Goal: Task Accomplishment & Management: Manage account settings

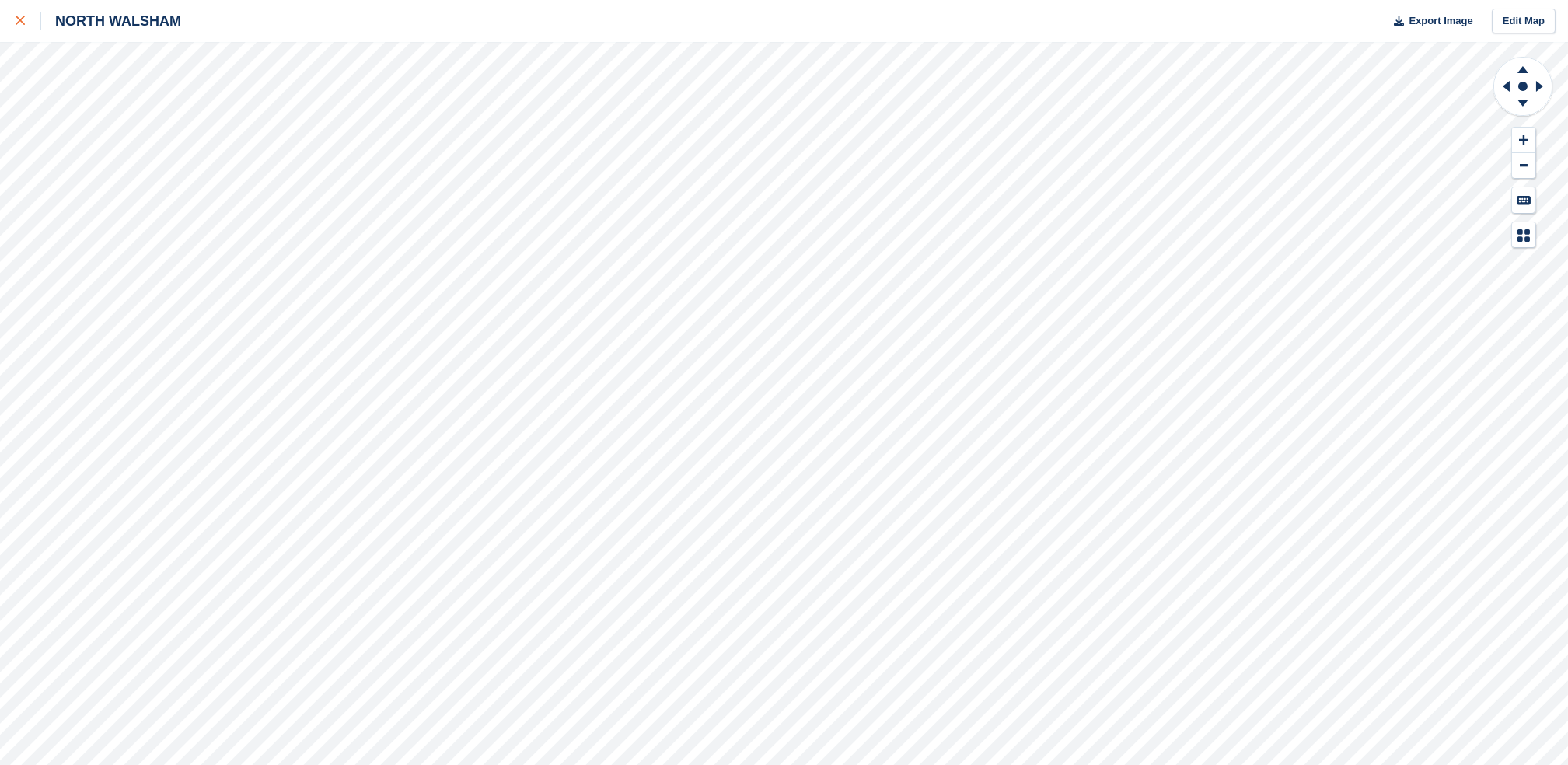
click at [20, 23] on icon at bounding box center [20, 20] width 9 height 9
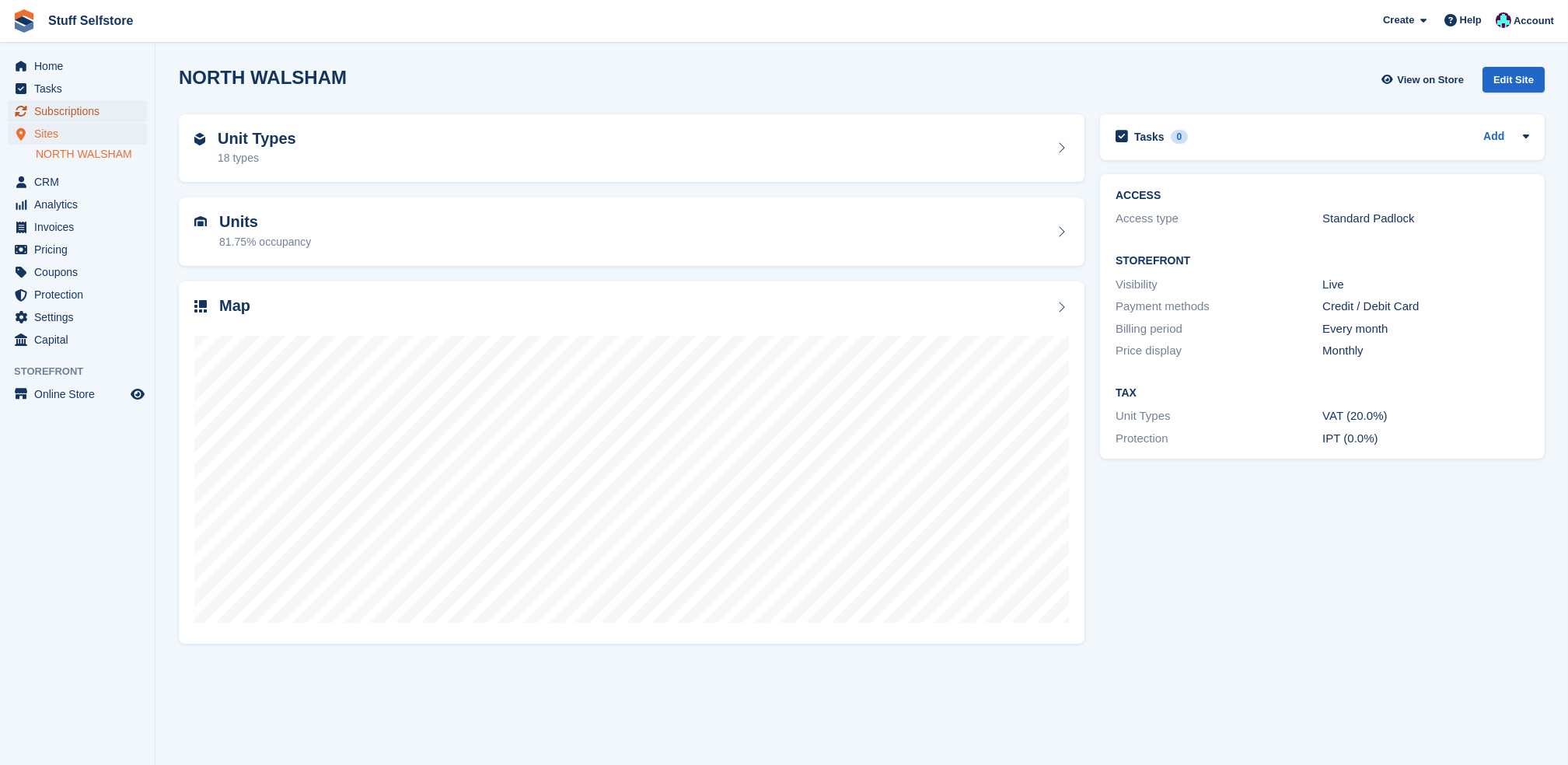
click at [105, 114] on span "Subscriptions" at bounding box center [80, 111] width 93 height 22
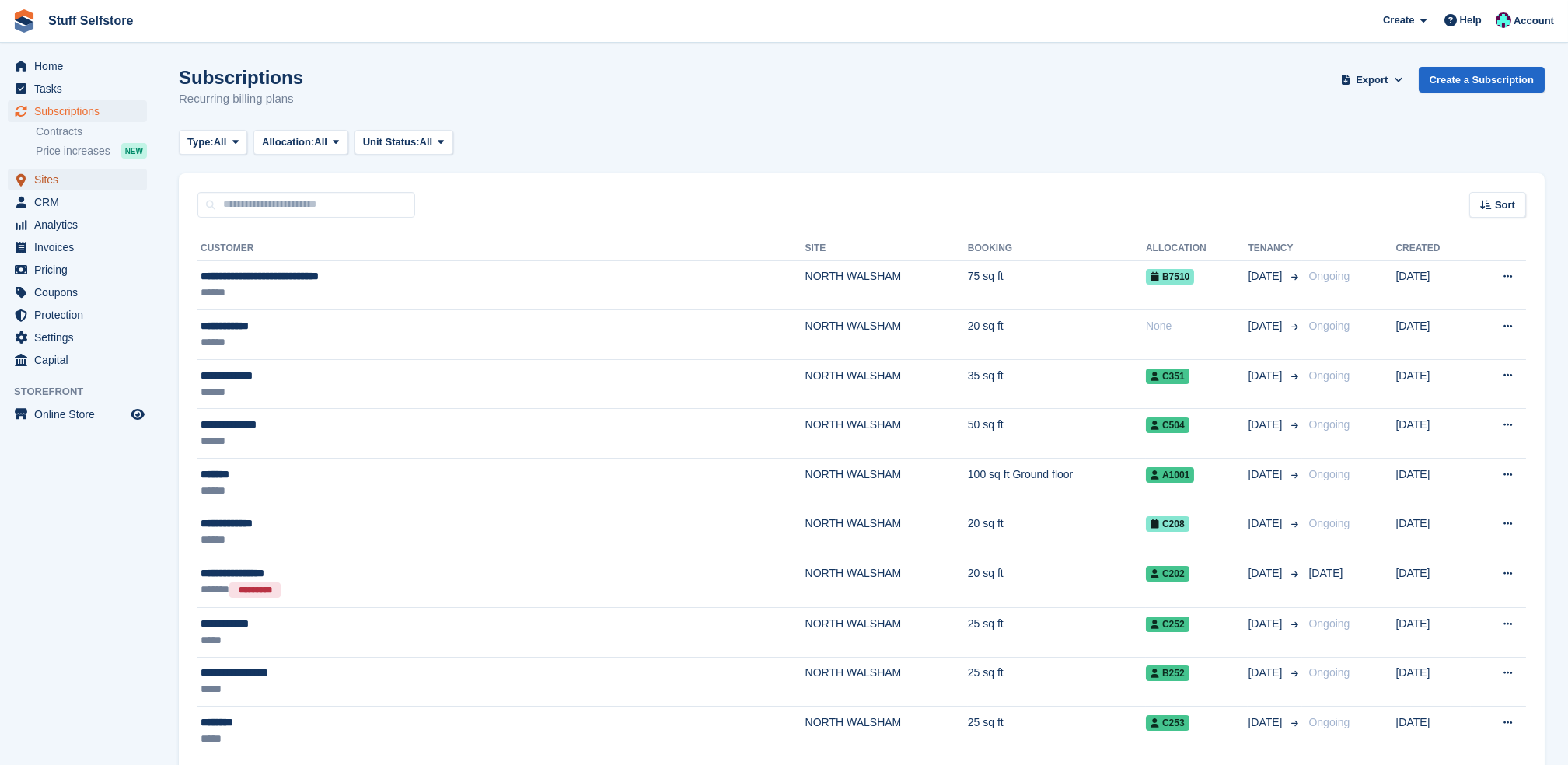
click at [113, 175] on span "Sites" at bounding box center [80, 180] width 93 height 22
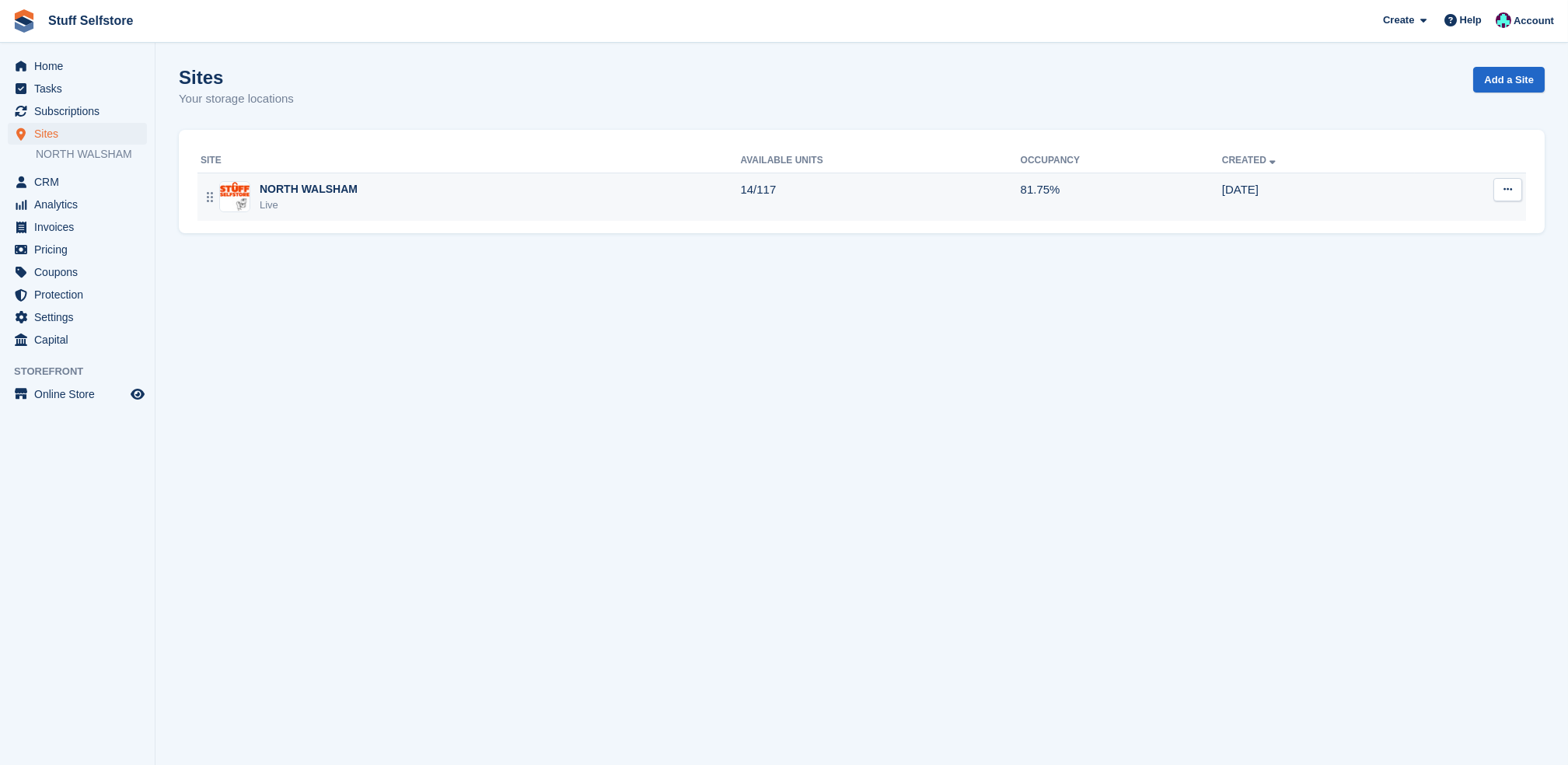
click at [1105, 190] on td "81.75%" at bounding box center [1121, 196] width 201 height 48
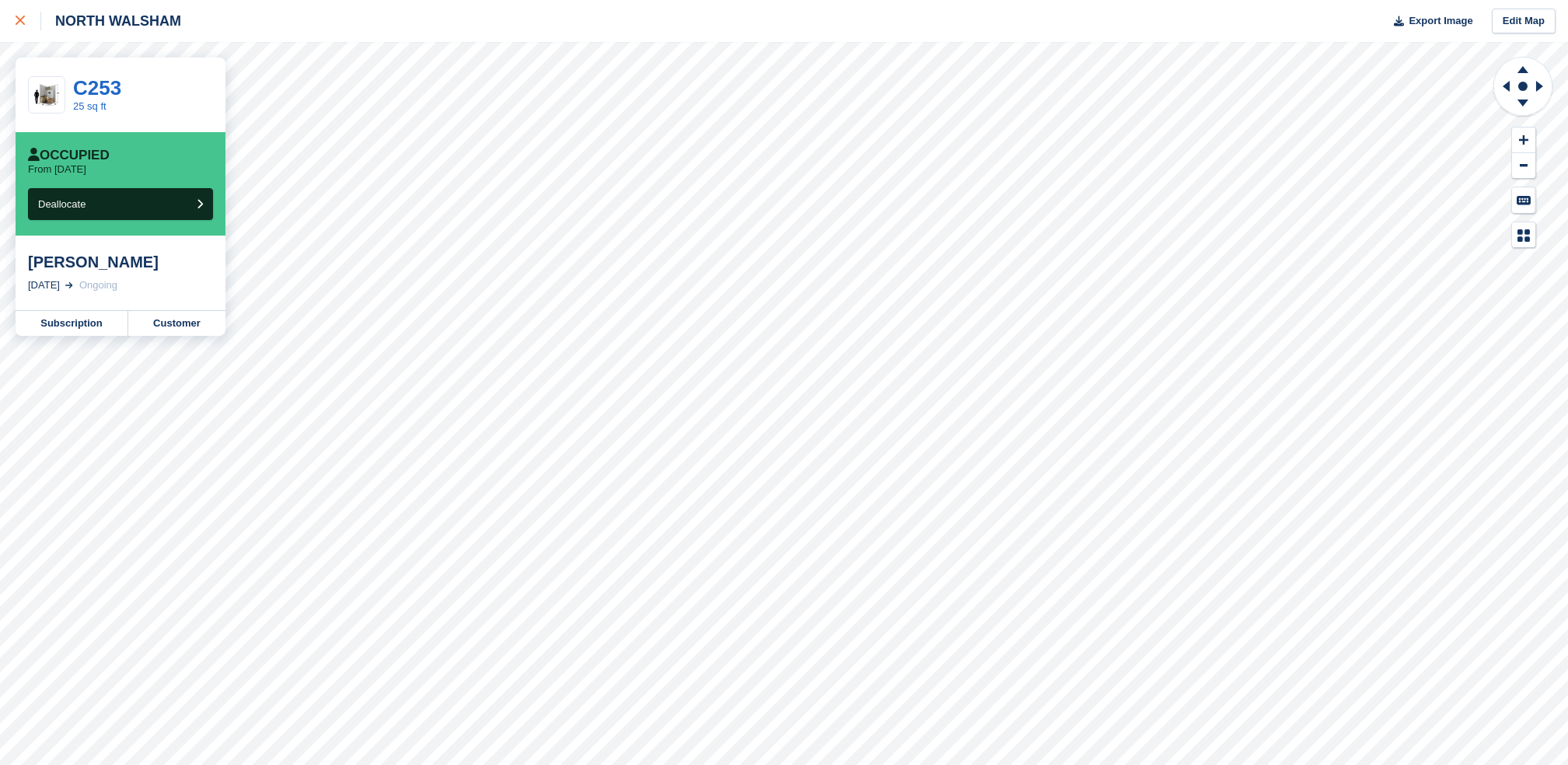
click at [25, 17] on div at bounding box center [28, 21] width 25 height 19
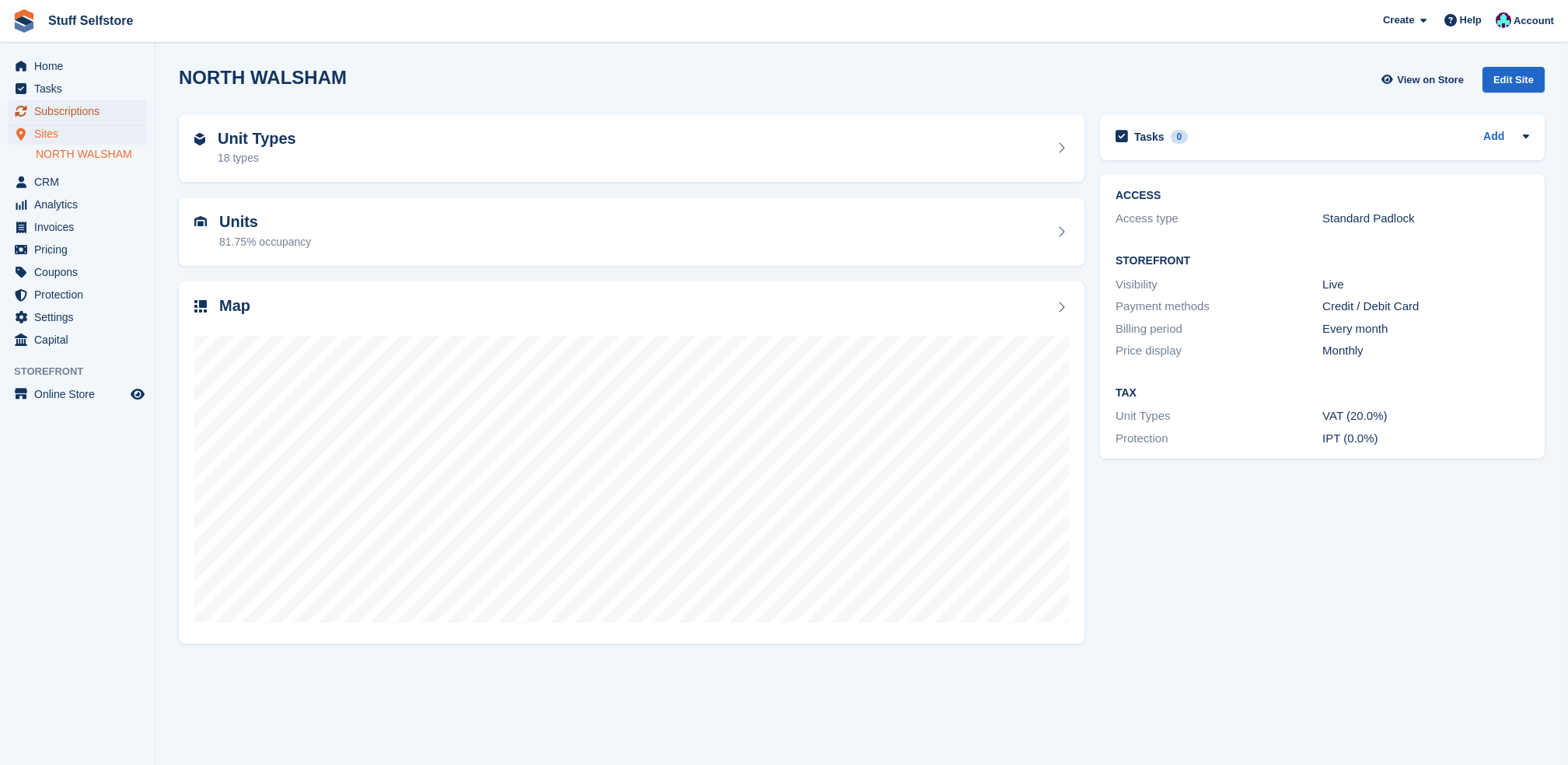
click at [69, 102] on span "Subscriptions" at bounding box center [80, 111] width 93 height 22
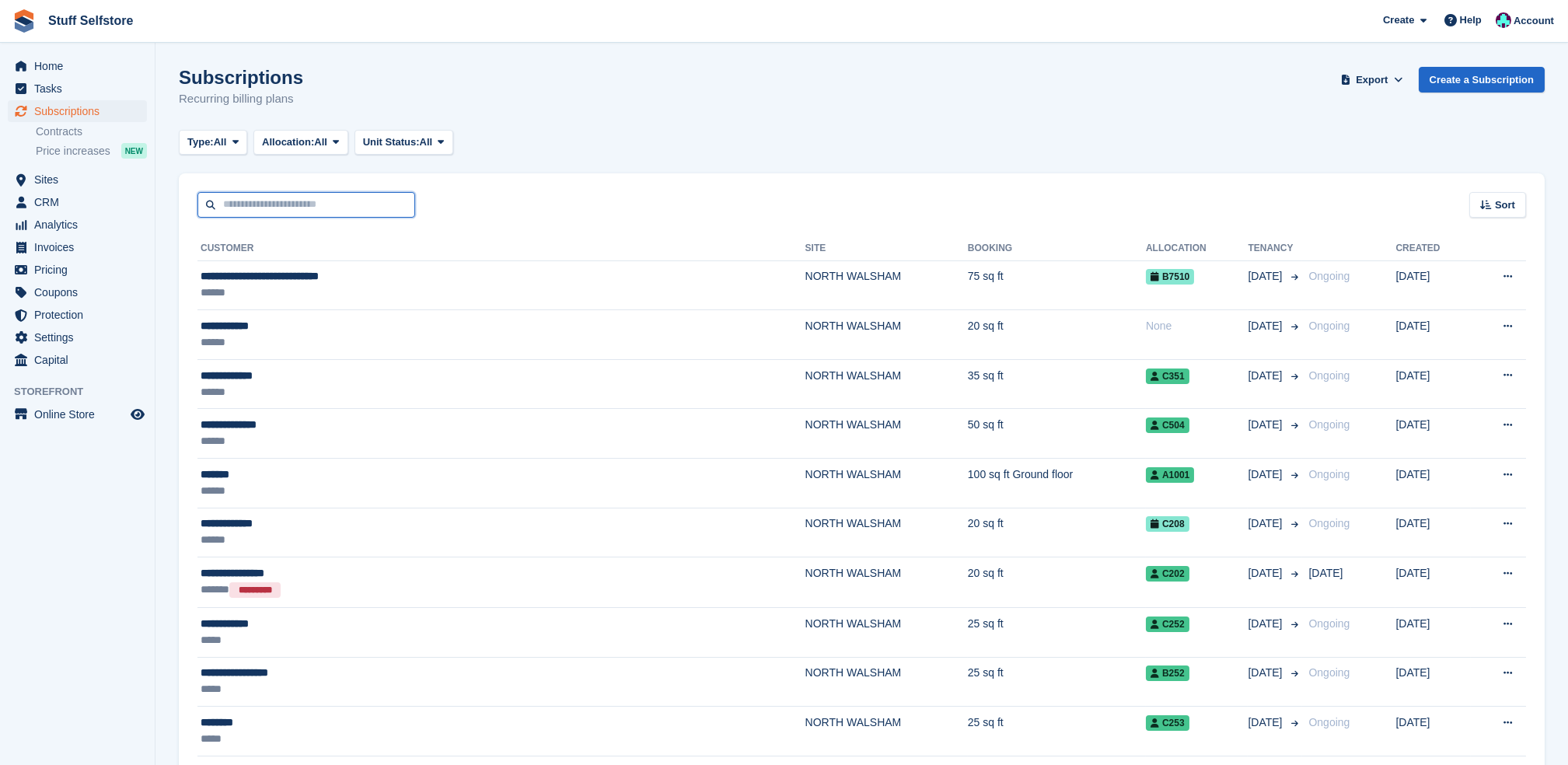
click at [274, 198] on input "text" at bounding box center [306, 205] width 217 height 25
type input "********"
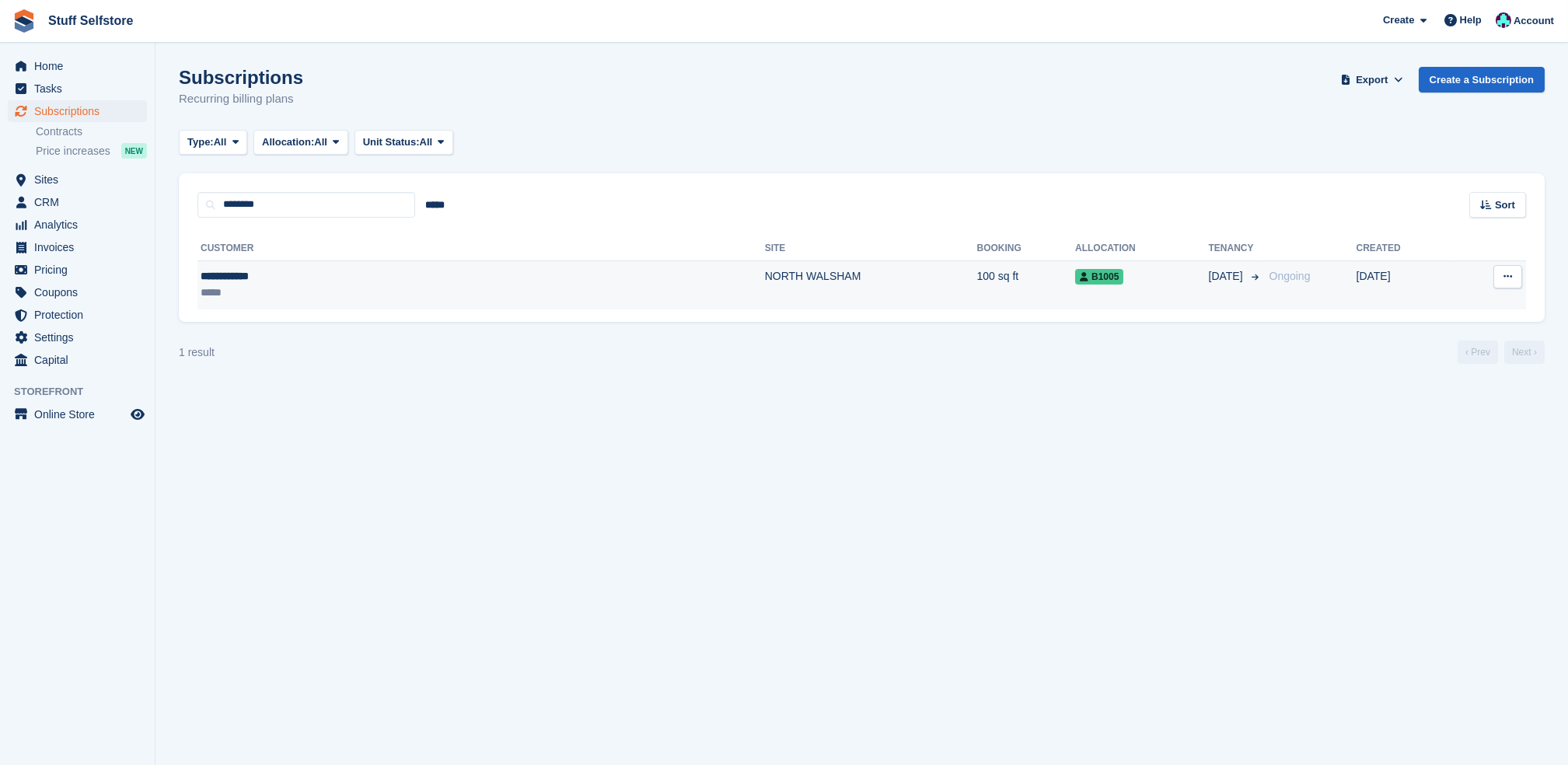
click at [299, 285] on div "*****" at bounding box center [327, 292] width 254 height 16
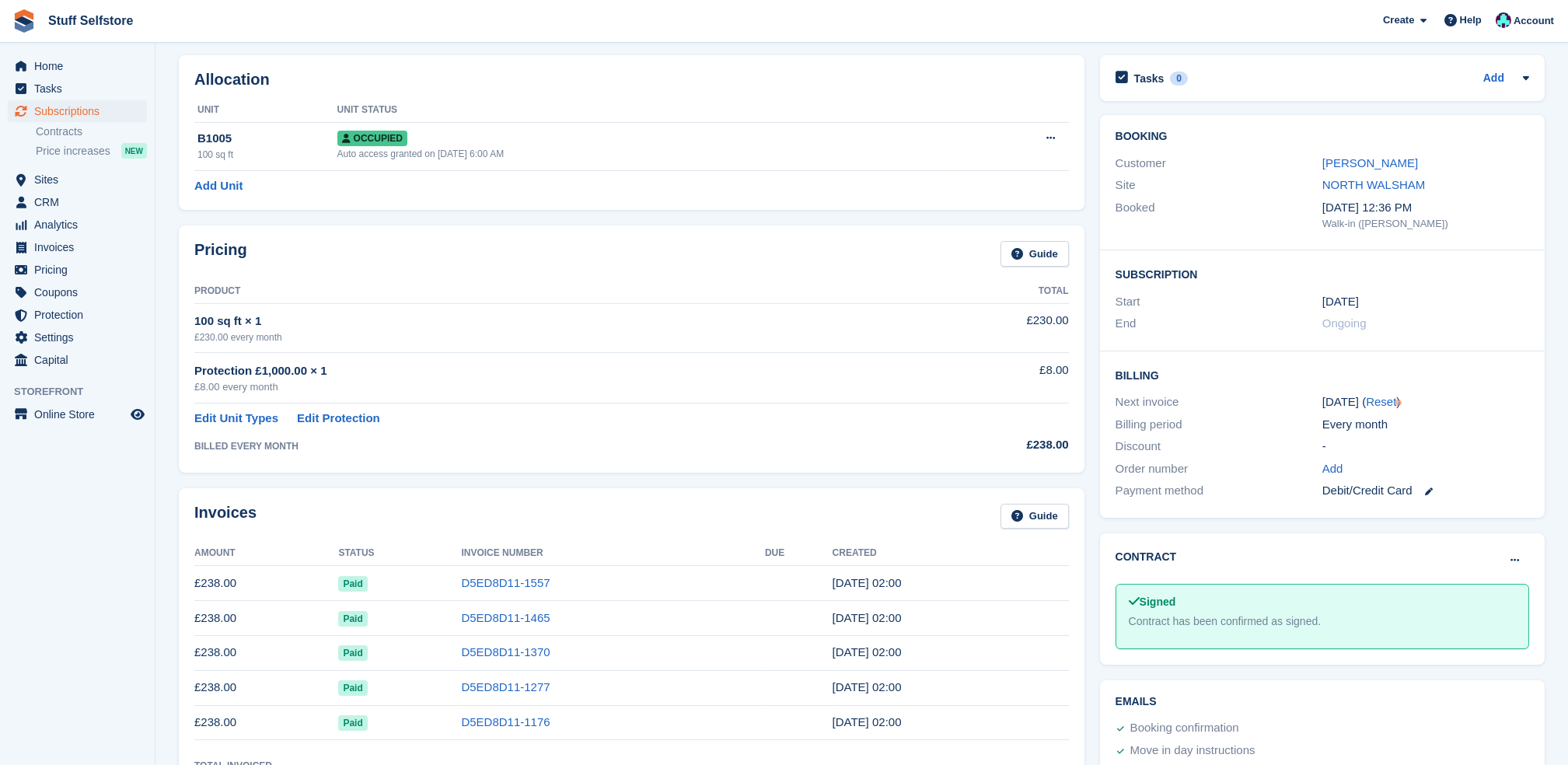
scroll to position [104, 0]
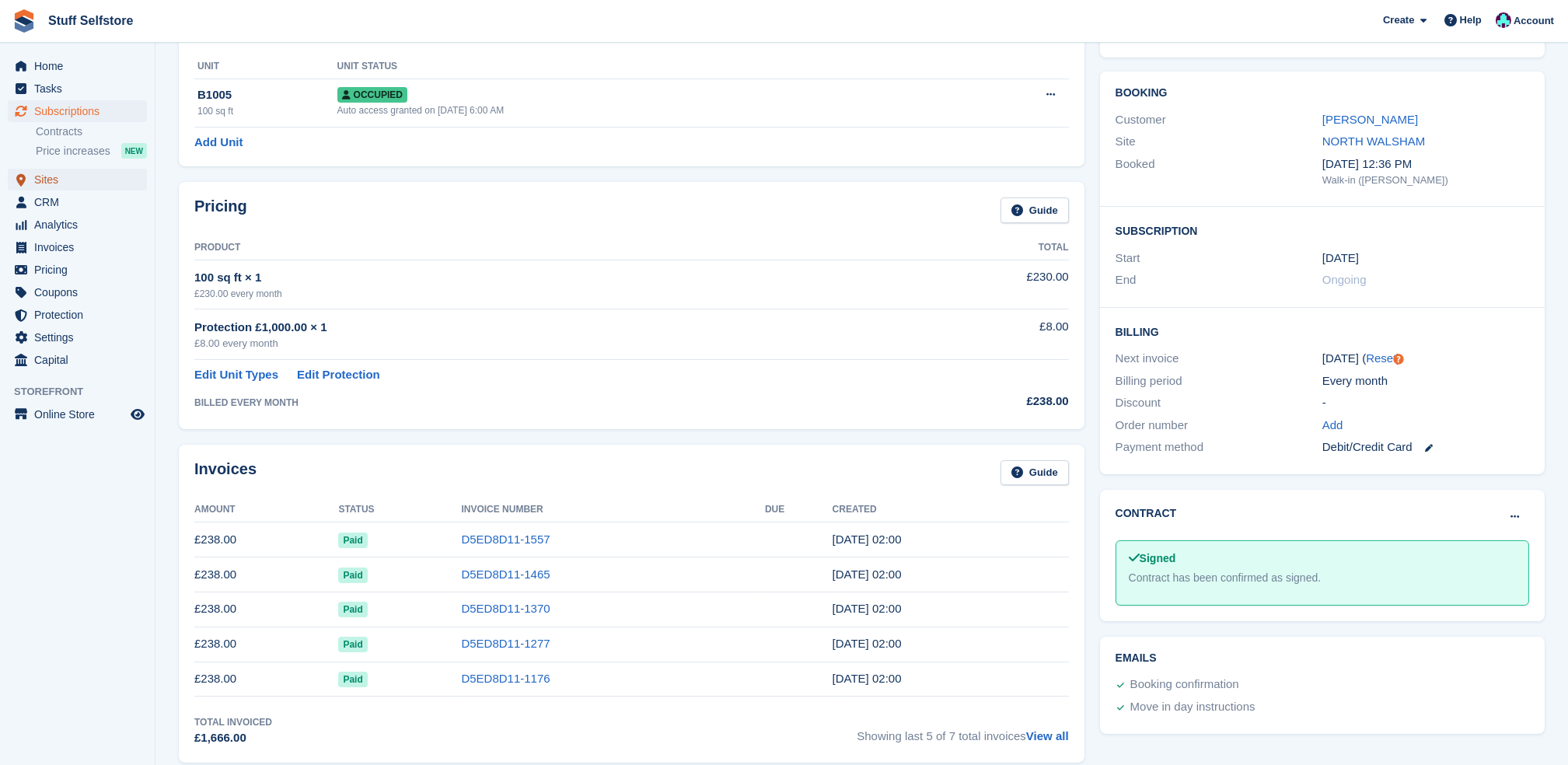
click at [126, 177] on span "Sites" at bounding box center [80, 180] width 93 height 22
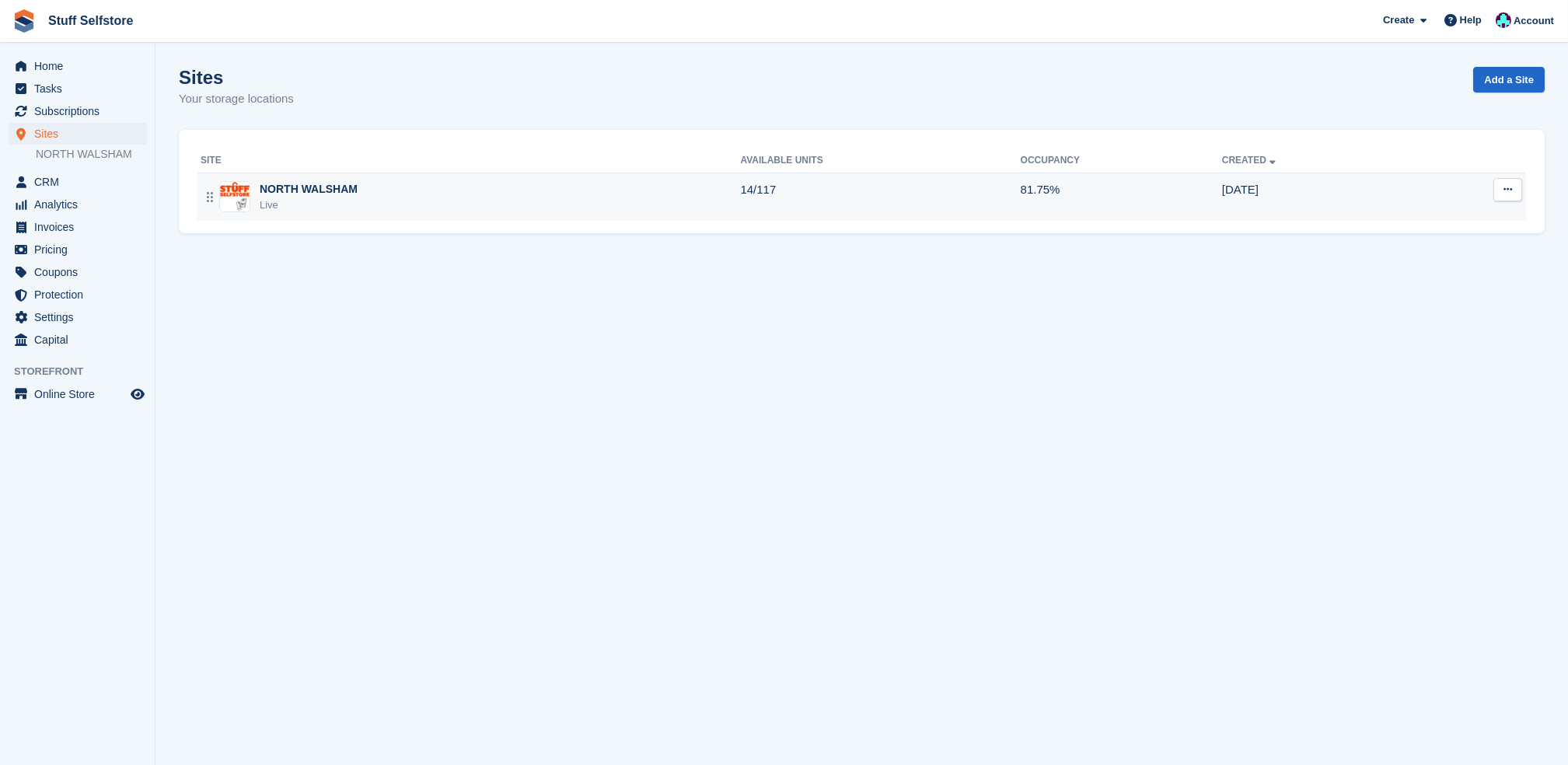
click at [464, 200] on div "NORTH WALSHAM Live" at bounding box center [470, 197] width 539 height 32
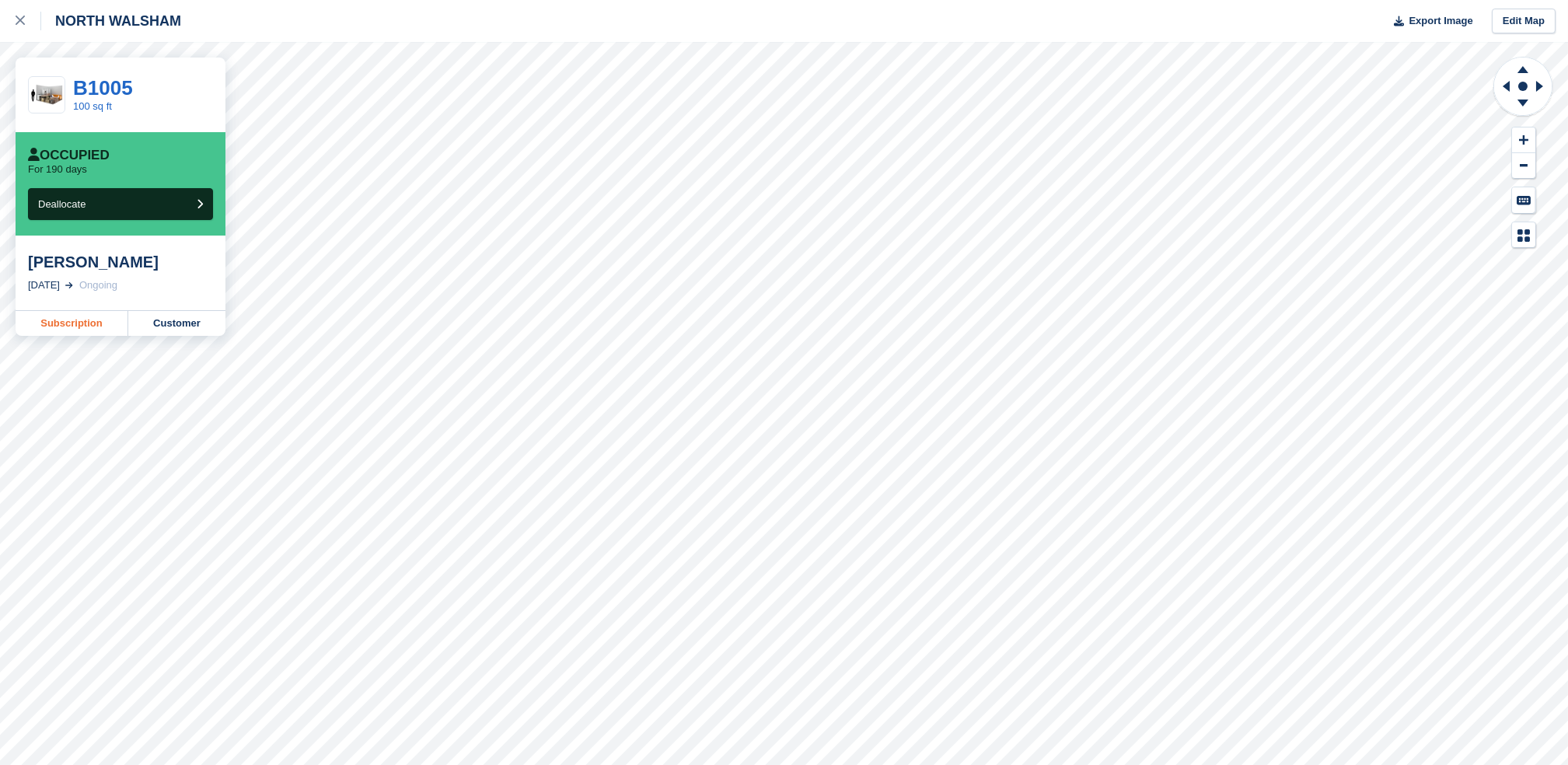
click at [86, 335] on link "Subscription" at bounding box center [71, 324] width 113 height 25
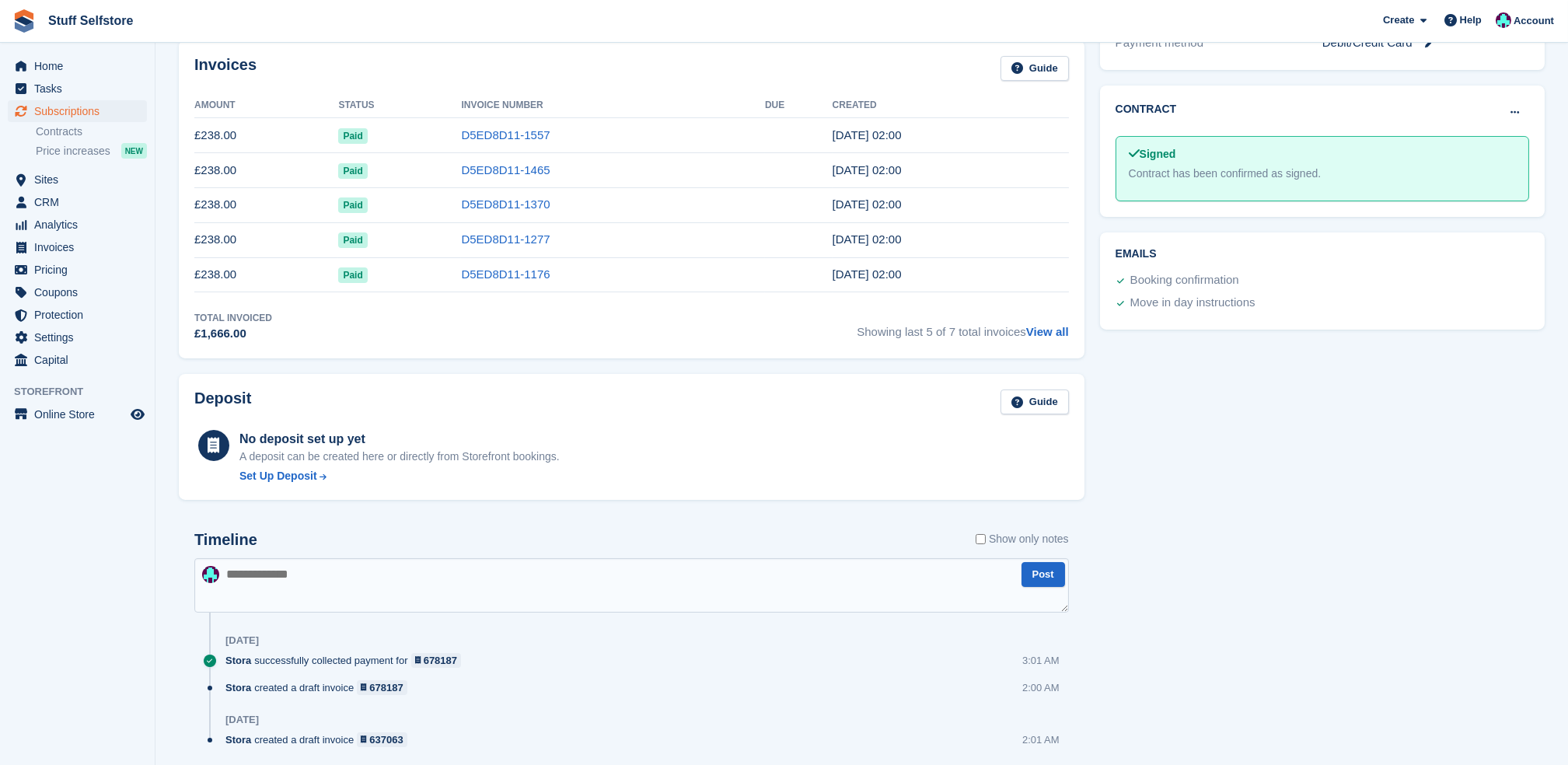
scroll to position [560, 0]
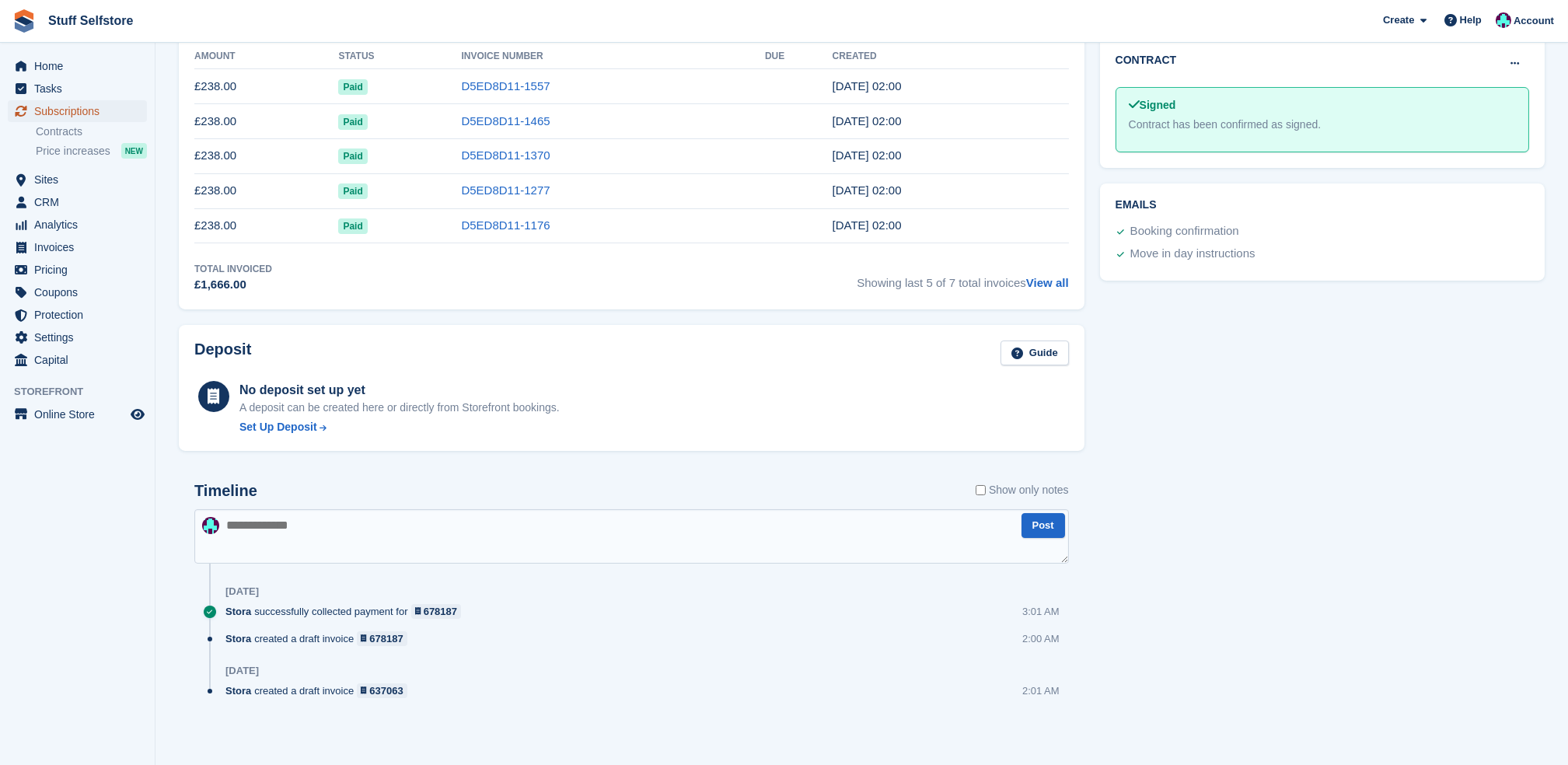
click at [97, 110] on span "Subscriptions" at bounding box center [80, 111] width 93 height 22
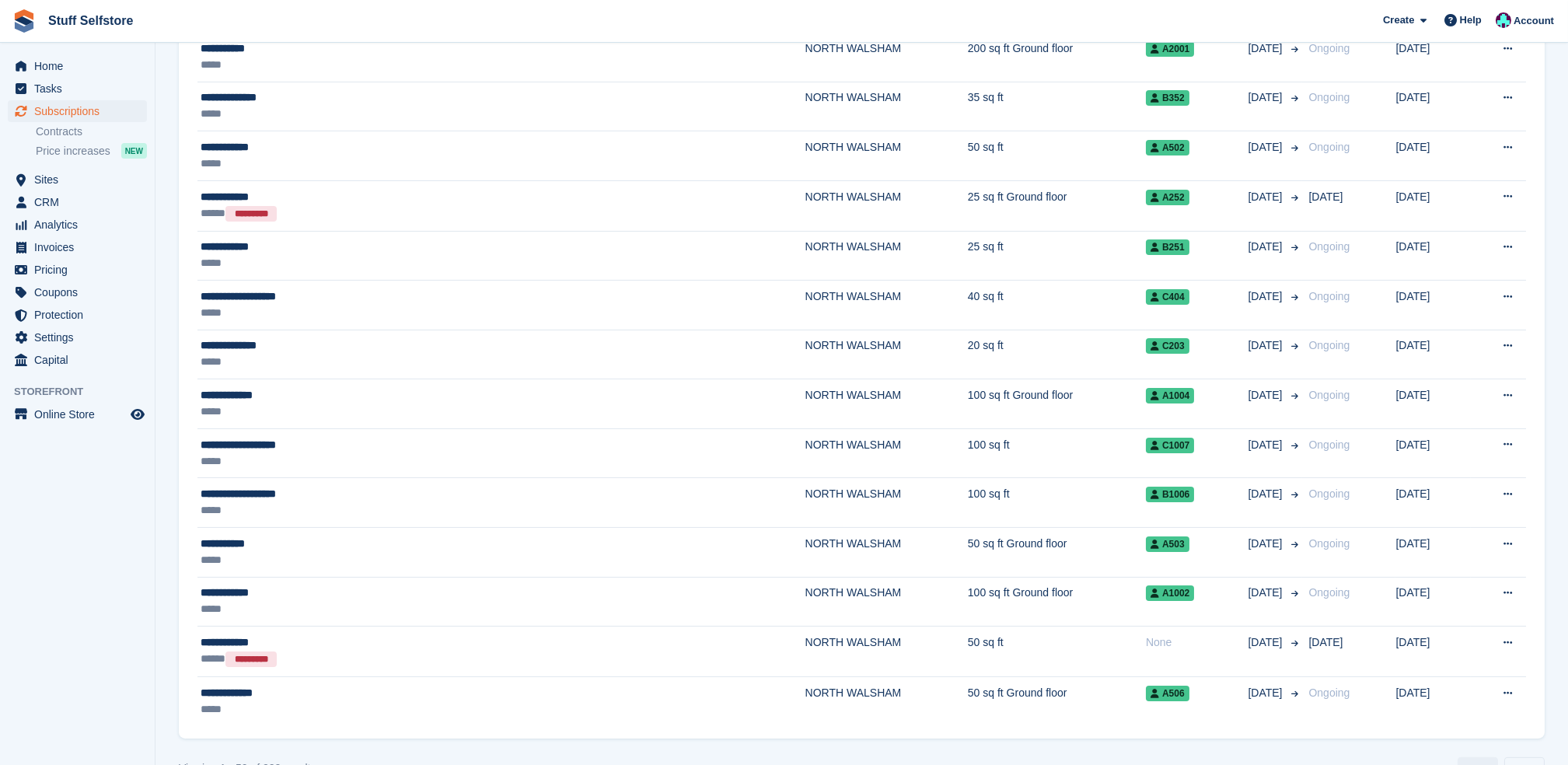
scroll to position [2059, 0]
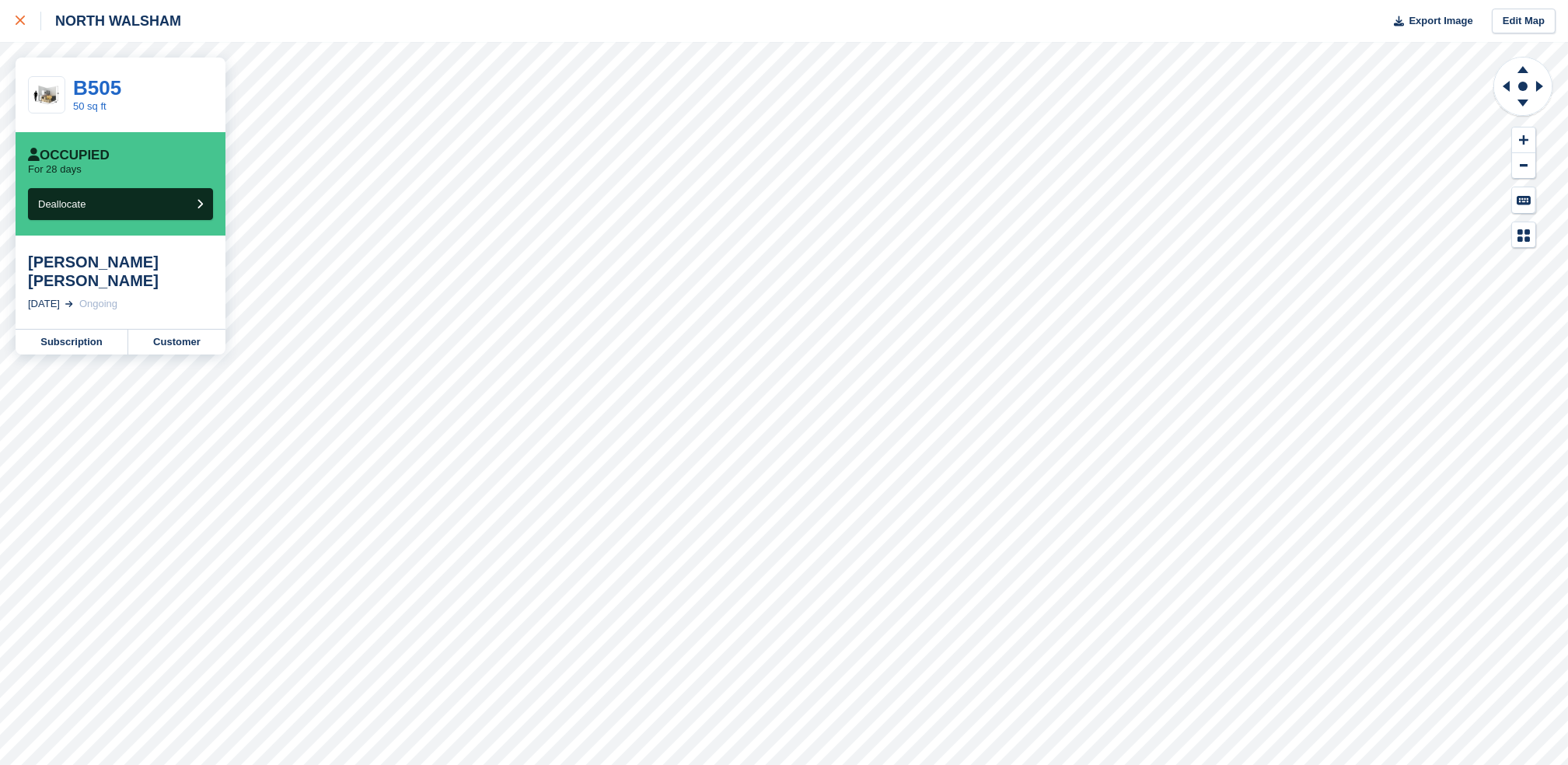
click at [7, 26] on link at bounding box center [21, 21] width 41 height 42
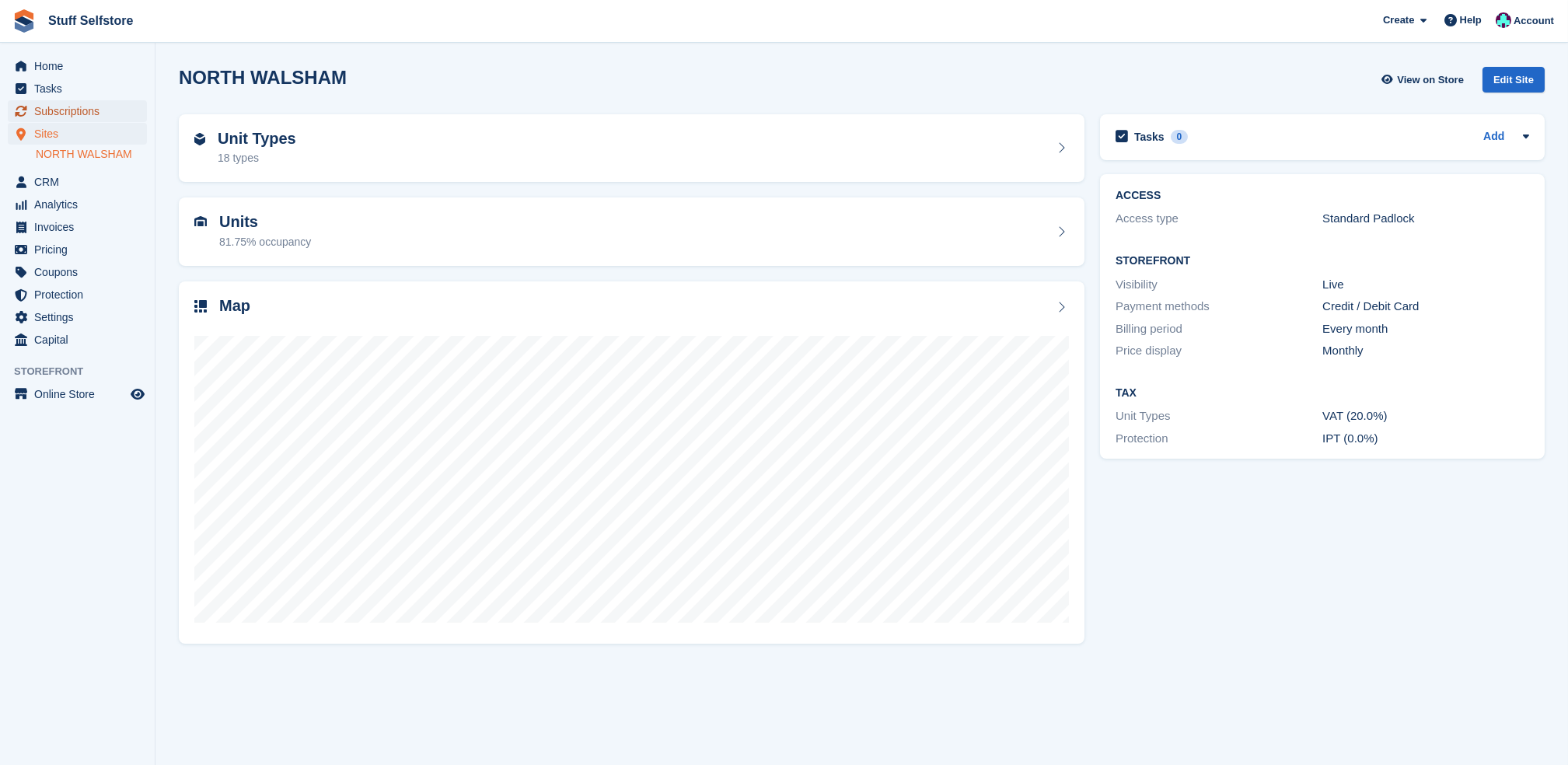
click at [55, 114] on span "Subscriptions" at bounding box center [80, 111] width 93 height 22
